Goal: Task Accomplishment & Management: Manage account settings

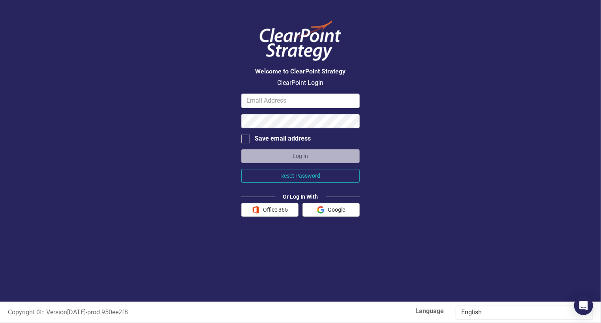
click at [278, 210] on button "Office 365" at bounding box center [269, 210] width 57 height 14
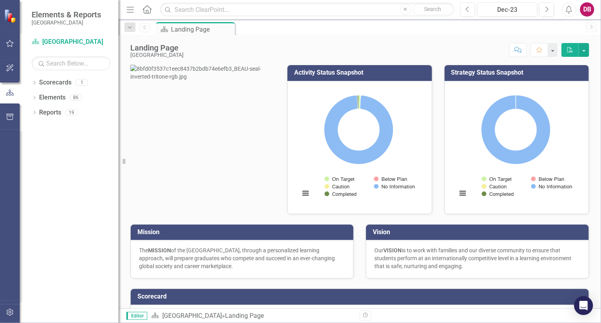
click at [62, 84] on link "Scorecards" at bounding box center [55, 82] width 32 height 9
click at [56, 96] on link "Elements" at bounding box center [52, 97] width 26 height 9
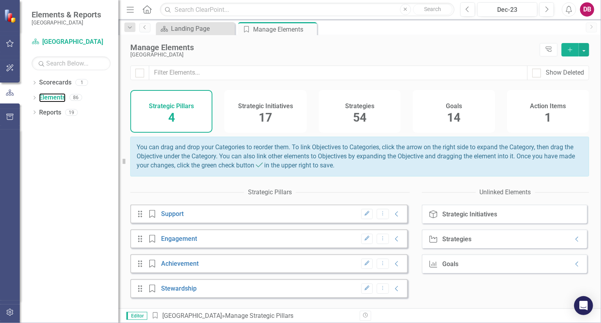
scroll to position [0, 0]
click at [287, 242] on div "Drag Strategic Pillars Engagement Edit Dropdown Menu Collapse" at bounding box center [268, 238] width 277 height 19
click at [141, 243] on icon "Drag" at bounding box center [140, 239] width 10 height 8
click at [169, 242] on link "Engagement" at bounding box center [179, 238] width 36 height 7
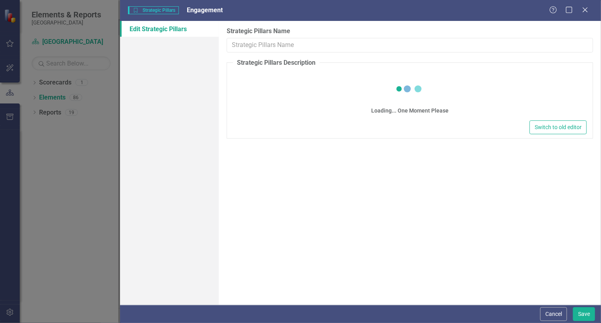
type input "Engagement"
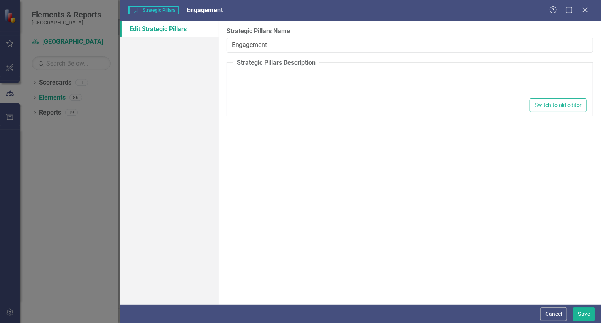
type textarea "<p>Unlocking Success through Teamwork and Collaboration</p>"
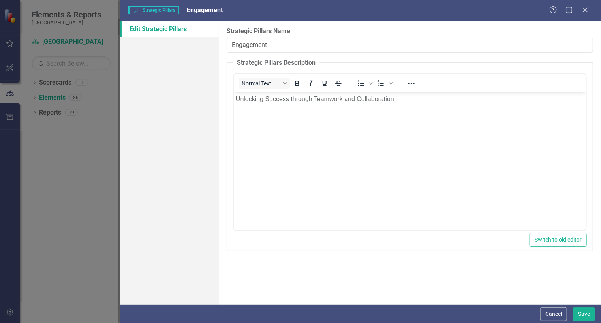
scroll to position [0, 0]
click at [585, 9] on icon "Close" at bounding box center [585, 10] width 8 height 6
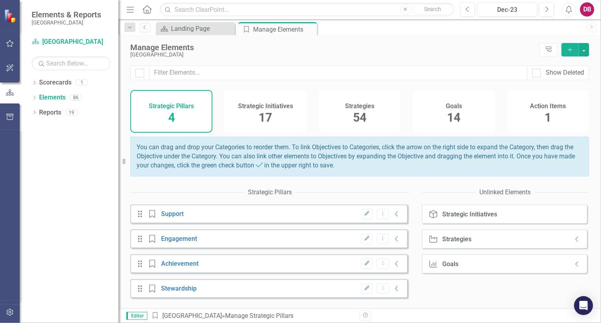
click at [132, 9] on icon "Menu" at bounding box center [130, 9] width 10 height 8
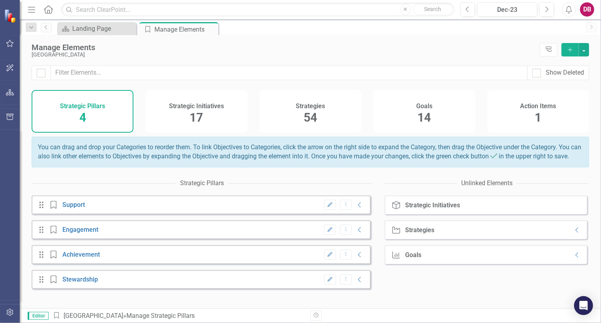
click at [424, 209] on div "Strategic Initiatives" at bounding box center [432, 205] width 55 height 7
click at [397, 209] on icon "Strategic Initiatives" at bounding box center [396, 205] width 10 height 8
click at [503, 239] on div "Strategies Strategies Collapse" at bounding box center [485, 229] width 202 height 19
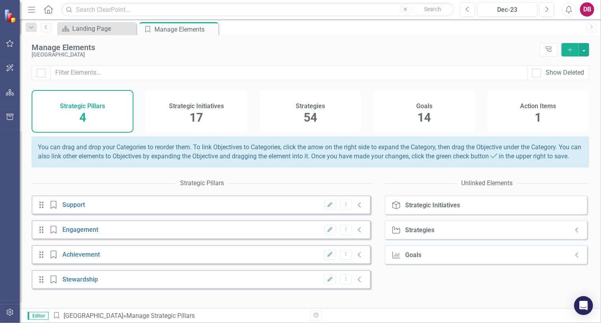
click at [575, 233] on icon at bounding box center [576, 230] width 3 height 5
click at [573, 233] on icon "Expanded" at bounding box center [577, 230] width 8 height 6
click at [9, 94] on icon "button" at bounding box center [10, 92] width 8 height 6
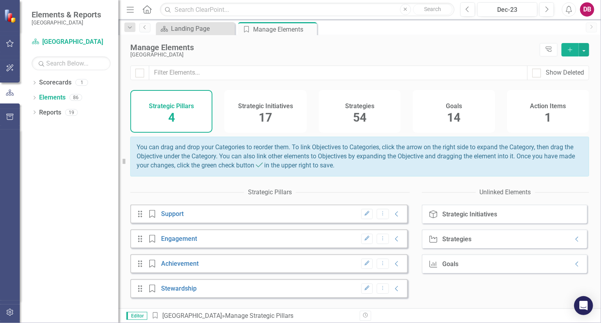
click at [275, 115] on div "Strategic Initiatives 17" at bounding box center [265, 111] width 82 height 43
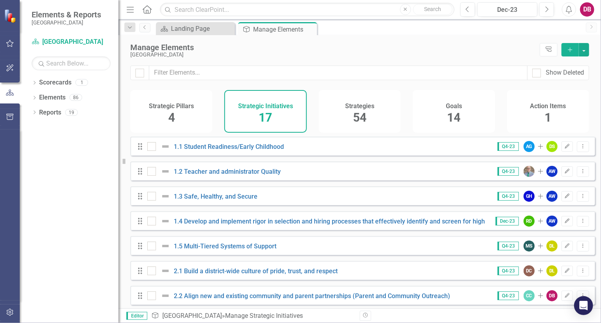
click at [361, 116] on span "54" at bounding box center [359, 118] width 13 height 14
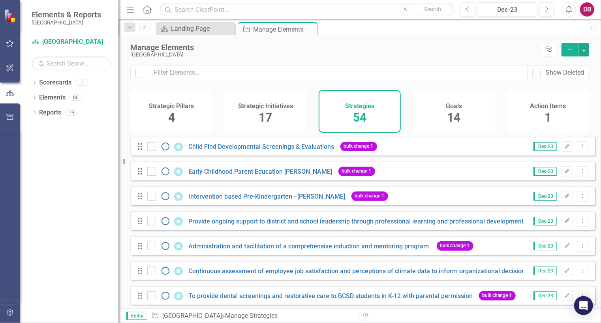
click at [450, 117] on span "14" at bounding box center [453, 118] width 13 height 14
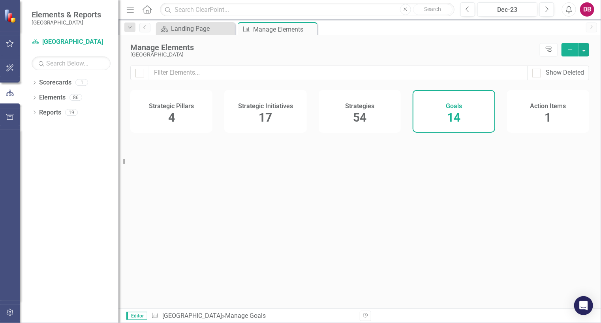
checkbox input "false"
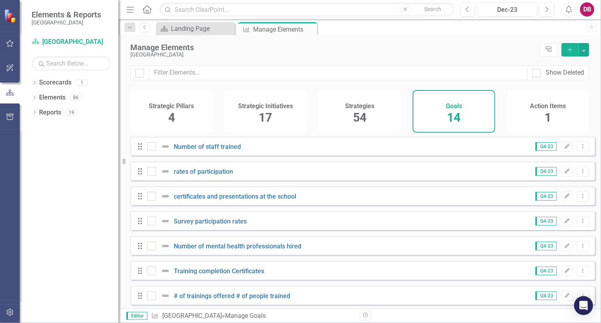
click at [531, 119] on div "Action Items 1" at bounding box center [548, 111] width 82 height 43
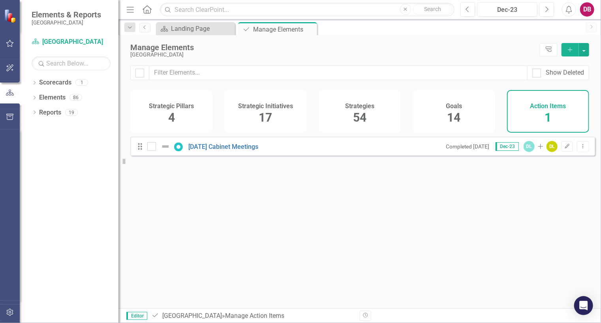
click at [279, 32] on div "Manage Elements" at bounding box center [284, 29] width 62 height 10
click at [202, 30] on div "Landing Page" at bounding box center [202, 29] width 62 height 10
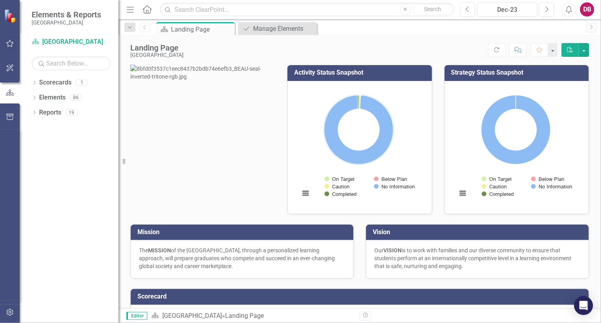
scroll to position [39, 0]
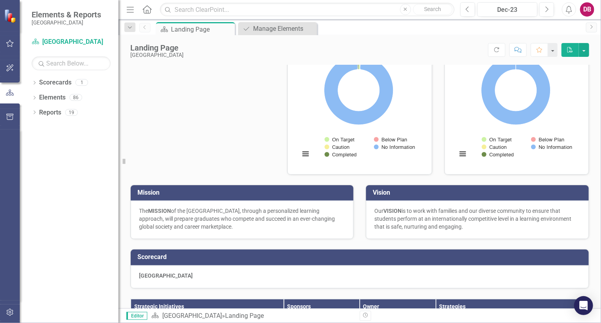
click at [131, 11] on icon "Menu" at bounding box center [130, 9] width 10 height 8
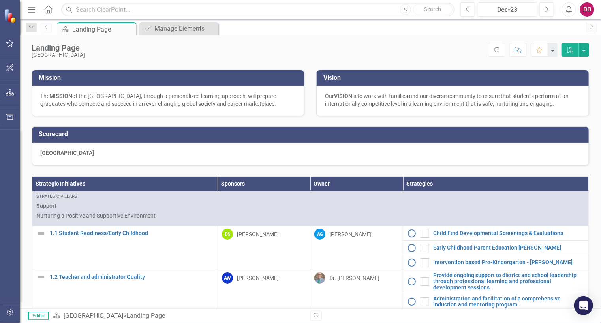
scroll to position [0, 0]
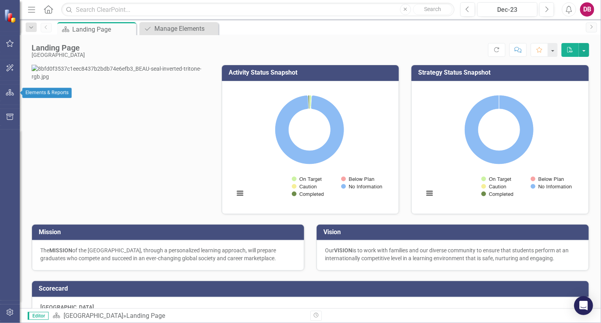
click at [9, 90] on icon "button" at bounding box center [10, 92] width 8 height 6
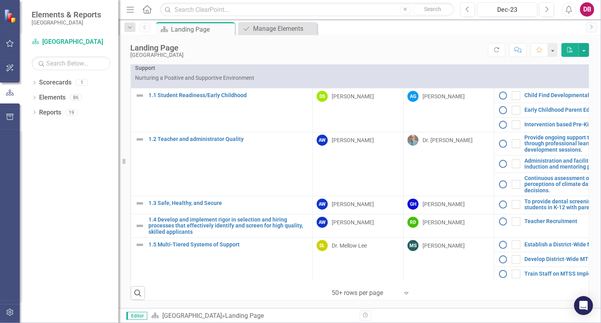
drag, startPoint x: 344, startPoint y: 153, endPoint x: 311, endPoint y: 54, distance: 103.7
click at [311, 54] on div "Score: N/A Dec-23 Completed Refresh Comment Favorite PDF" at bounding box center [387, 49] width 401 height 13
